Goal: Find specific page/section: Find specific page/section

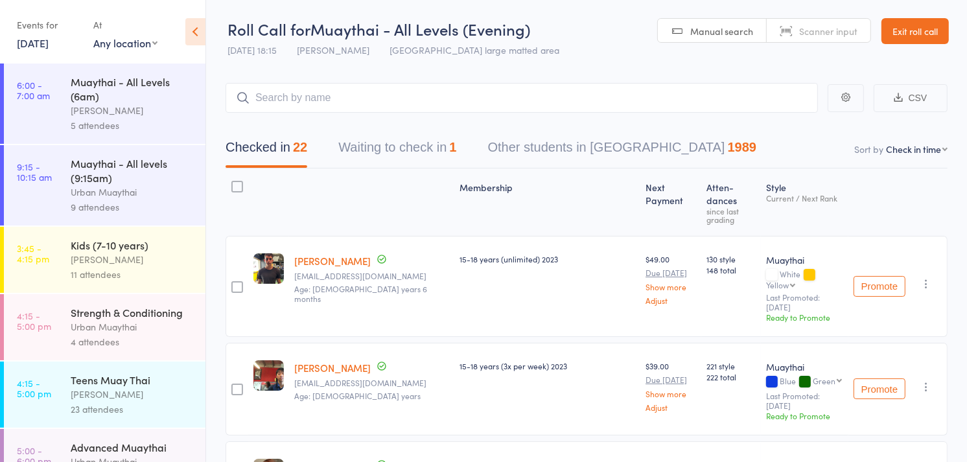
drag, startPoint x: 0, startPoint y: 0, endPoint x: 901, endPoint y: 32, distance: 901.8
click at [901, 32] on link "Exit roll call" at bounding box center [914, 31] width 67 height 26
click at [909, 43] on header "Roll Call for Muaythai - All Levels (Evening) [DATE] 18:15 [PERSON_NAME] Miami …" at bounding box center [586, 30] width 761 height 63
click at [910, 43] on header "Roll Call for Muaythai - All Levels (Evening) 12 Aug 18:15 Mitch Jackson Miami …" at bounding box center [586, 30] width 761 height 63
click at [912, 41] on link "Exit roll call" at bounding box center [914, 30] width 67 height 26
